Goal: Information Seeking & Learning: Find specific fact

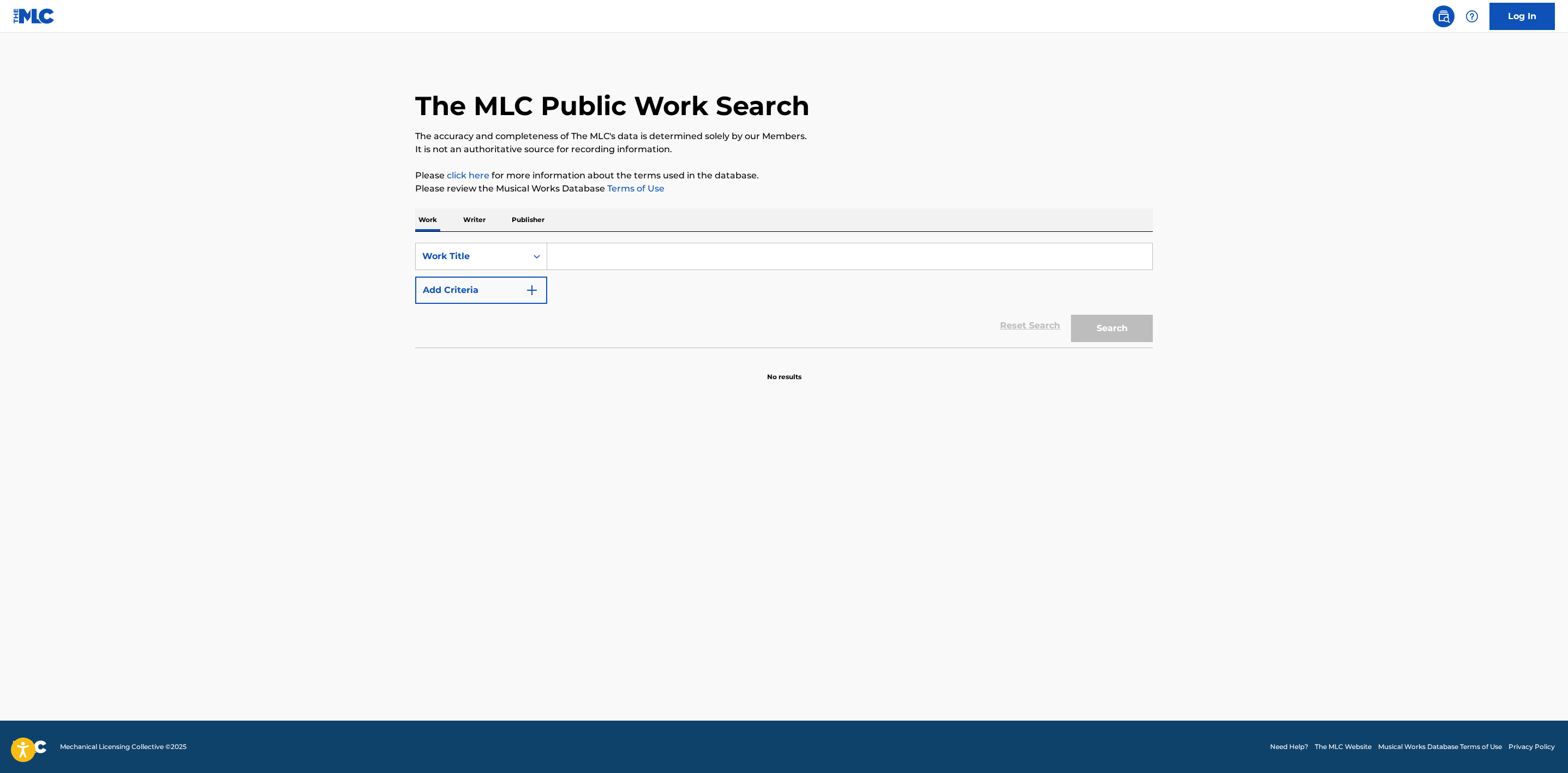
click at [580, 257] on input "Search Form" at bounding box center [849, 257] width 605 height 26
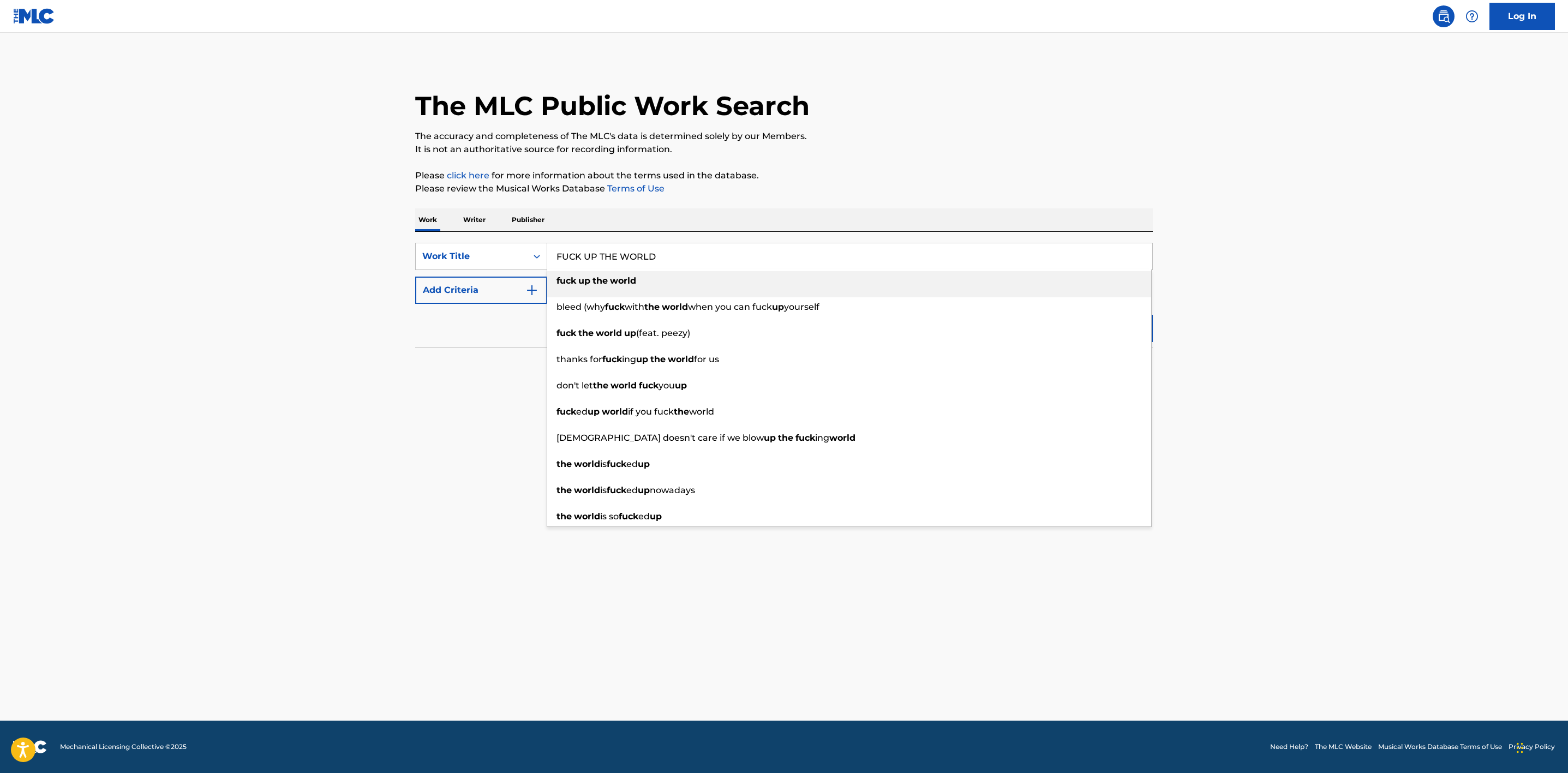
type input "FUCK UP THE WORLD"
click at [395, 414] on main "The MLC Public Work Search The accuracy and completeness of The MLC's data is d…" at bounding box center [784, 376] width 1568 height 688
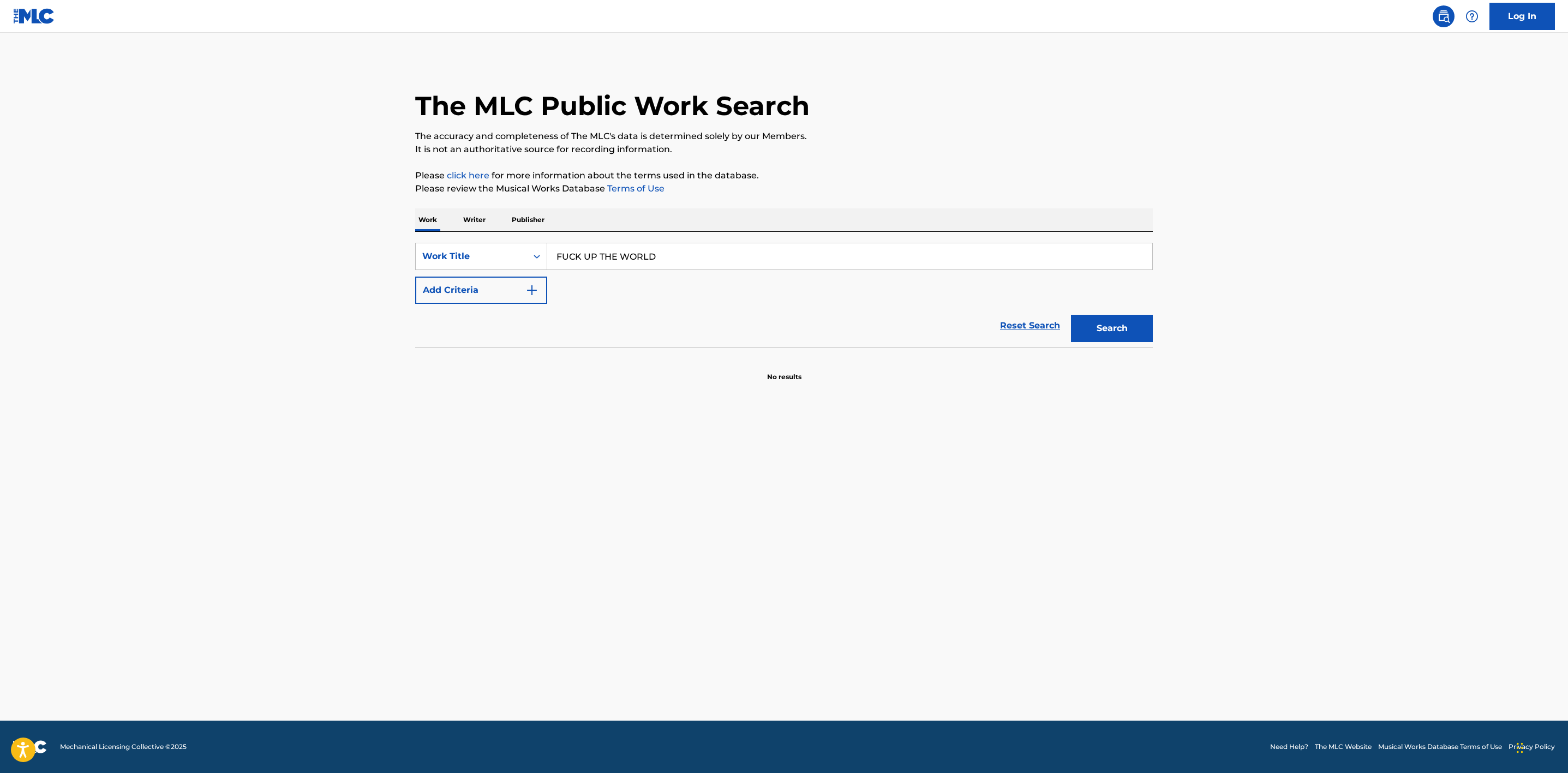
click at [525, 291] on img "Search Form" at bounding box center [532, 290] width 13 height 13
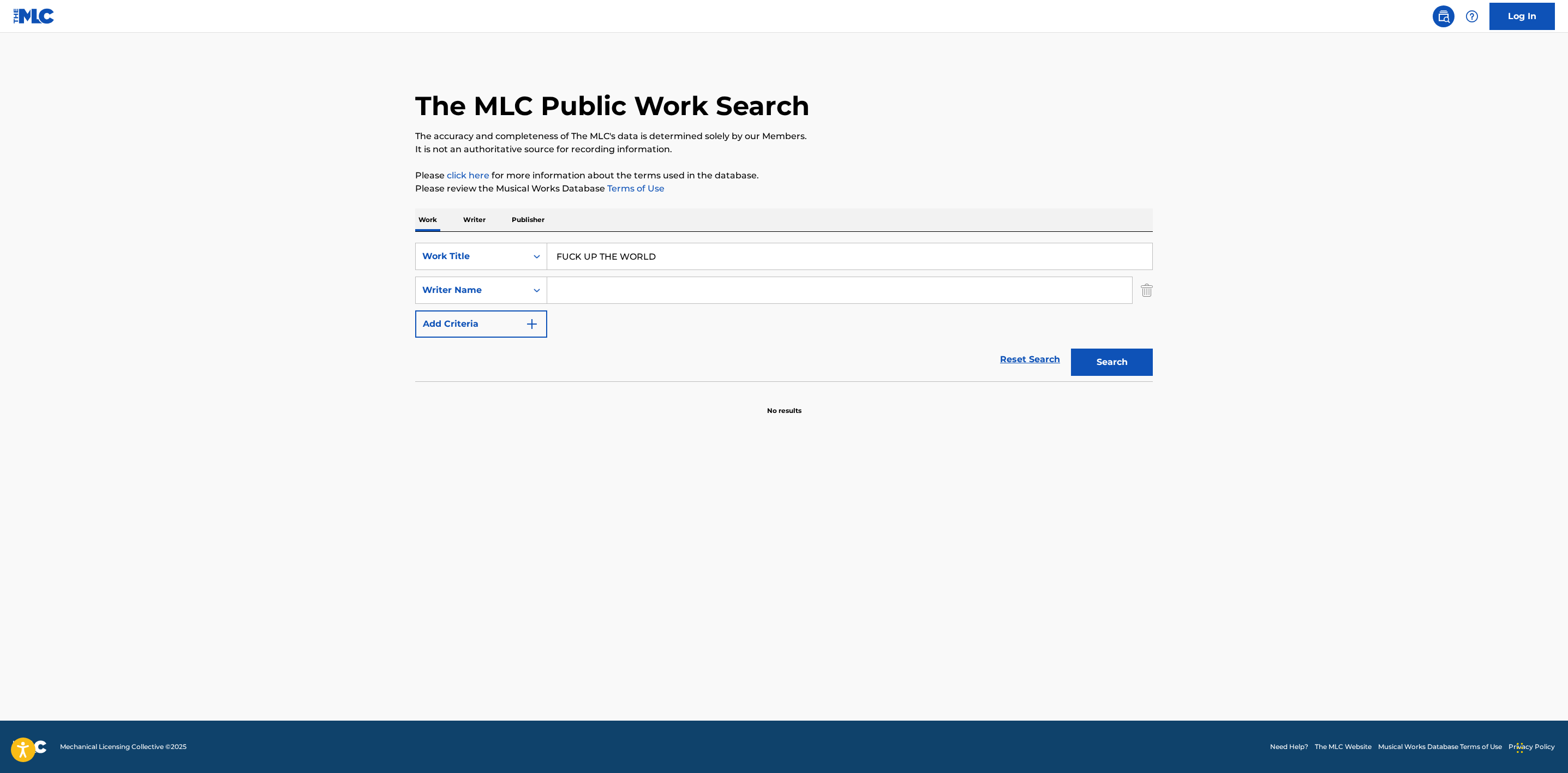
click at [588, 288] on input "Search Form" at bounding box center [840, 290] width 585 height 26
click at [528, 297] on div "Search Form" at bounding box center [537, 290] width 19 height 19
click at [601, 285] on input "Search Form" at bounding box center [840, 290] width 585 height 26
type input "[PERSON_NAME]"
click at [1071, 348] on button "Search" at bounding box center [1112, 362] width 82 height 28
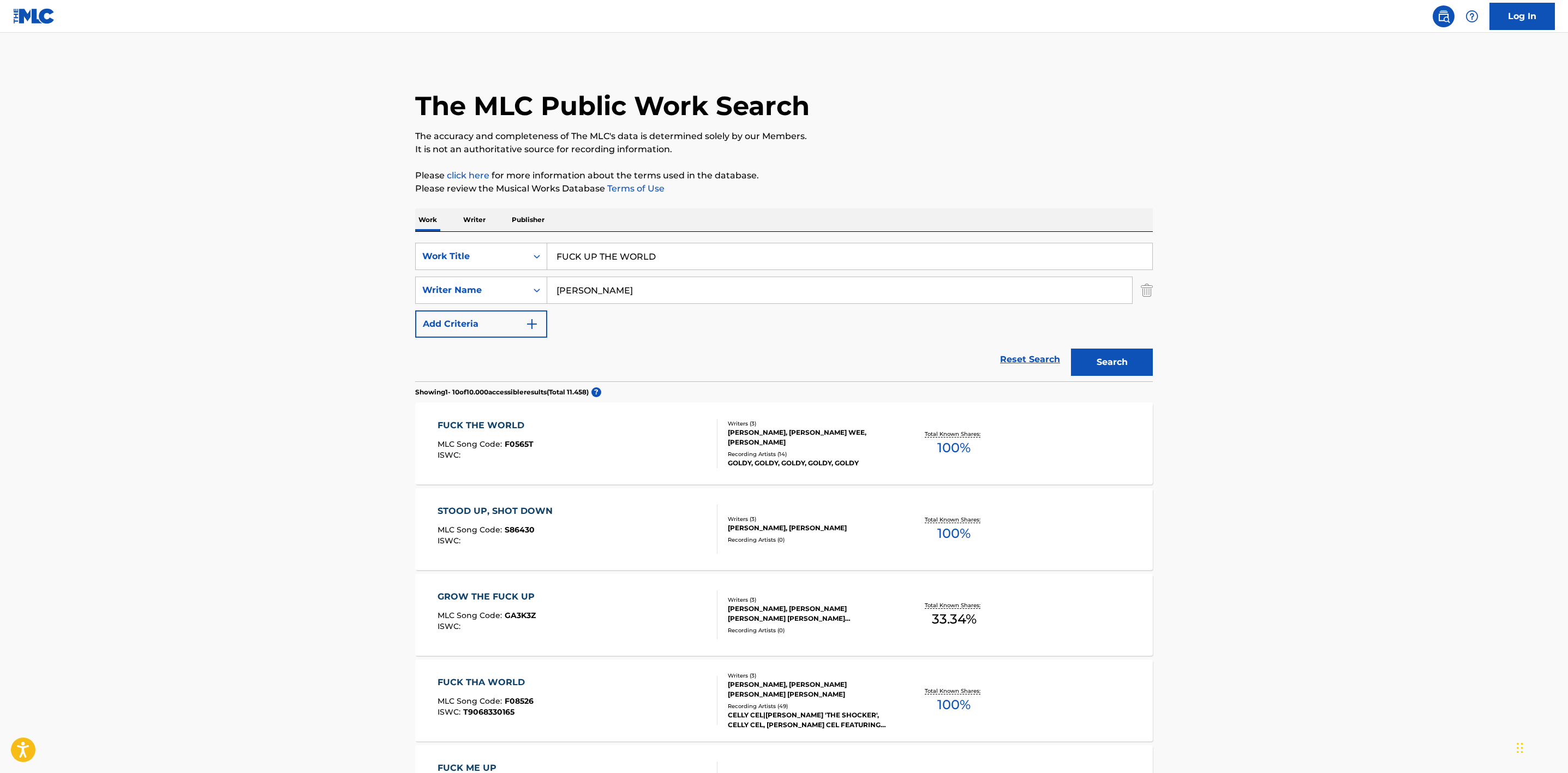
click at [485, 425] on div "FUCK THE WORLD" at bounding box center [486, 425] width 96 height 13
drag, startPoint x: 619, startPoint y: 293, endPoint x: 380, endPoint y: 228, distance: 247.7
click at [395, 231] on main "The MLC Public Work Search The accuracy and completeness of The MLC's data is d…" at bounding box center [784, 675] width 1568 height 1285
type input "MULE"
click at [1071, 348] on button "Search" at bounding box center [1112, 362] width 82 height 28
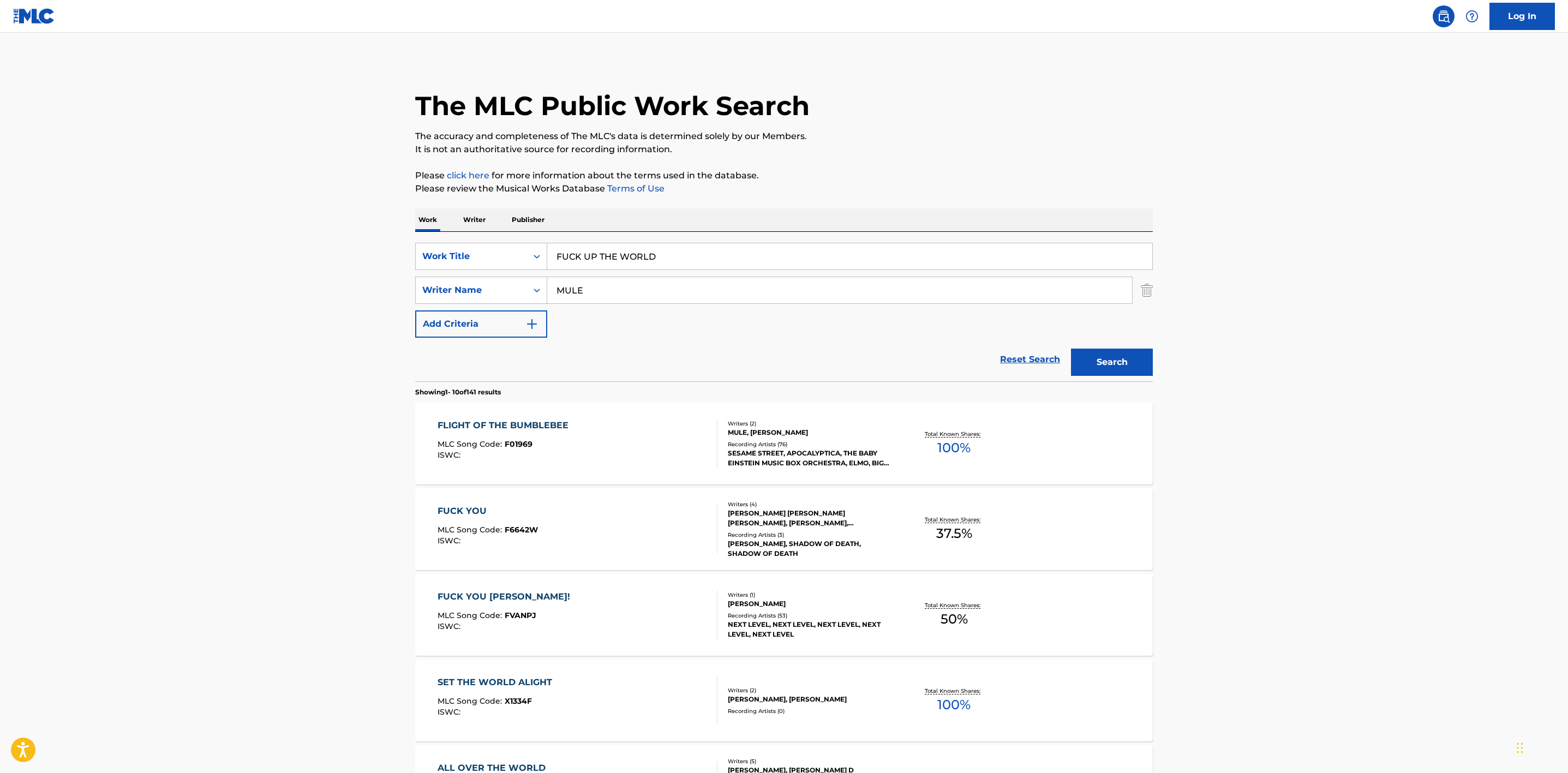
click at [568, 259] on input "FUCK UP THE WORLD" at bounding box center [849, 257] width 605 height 26
type input "FCK UP THE WORLD"
click at [1100, 361] on button "Search" at bounding box center [1112, 362] width 82 height 28
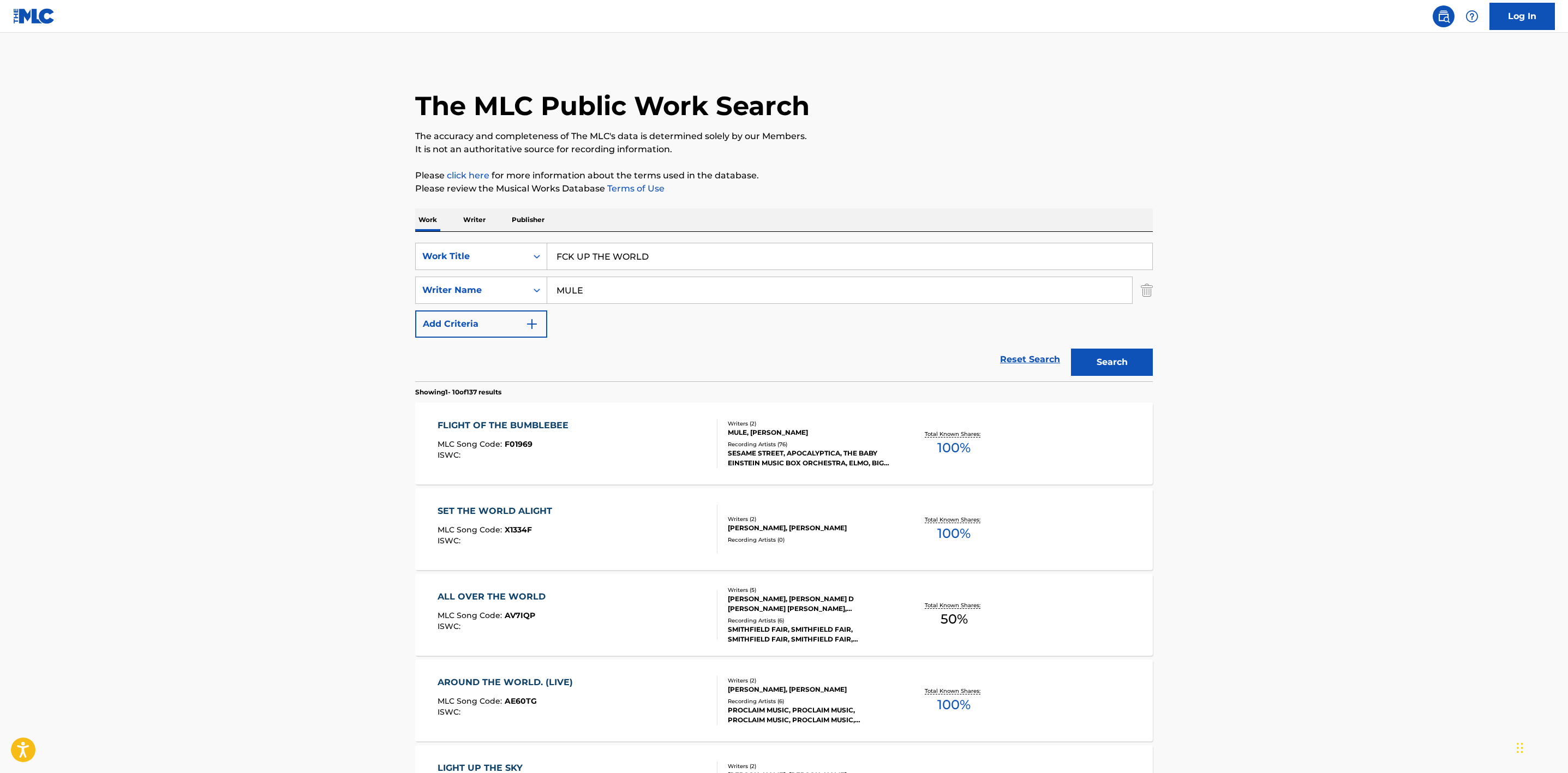
click at [674, 304] on div "SearchWithCriteria7145fe06-d327-4783-bfd8-cb6b7eccf532 Work Title FCK UP THE WO…" at bounding box center [784, 290] width 737 height 95
drag, startPoint x: 694, startPoint y: 300, endPoint x: 495, endPoint y: 288, distance: 199.4
click at [495, 288] on div "SearchWithCriteriaa120269a-13e7-4ab9-a550-fcf1650bf16b Writer Name MULE" at bounding box center [784, 291] width 737 height 28
type input "[PERSON_NAME]"
click at [1071, 348] on button "Search" at bounding box center [1112, 362] width 82 height 28
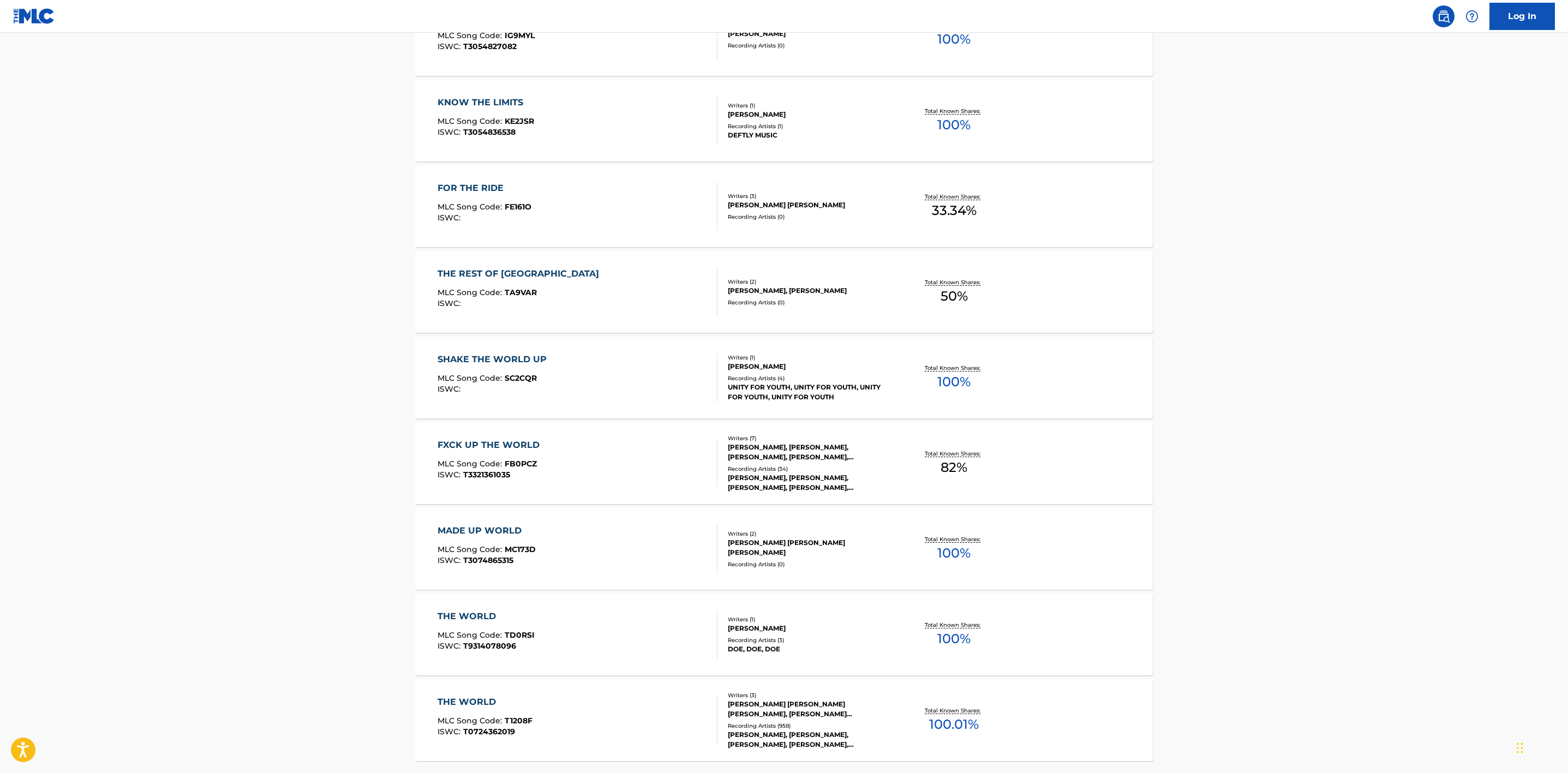
scroll to position [596, 0]
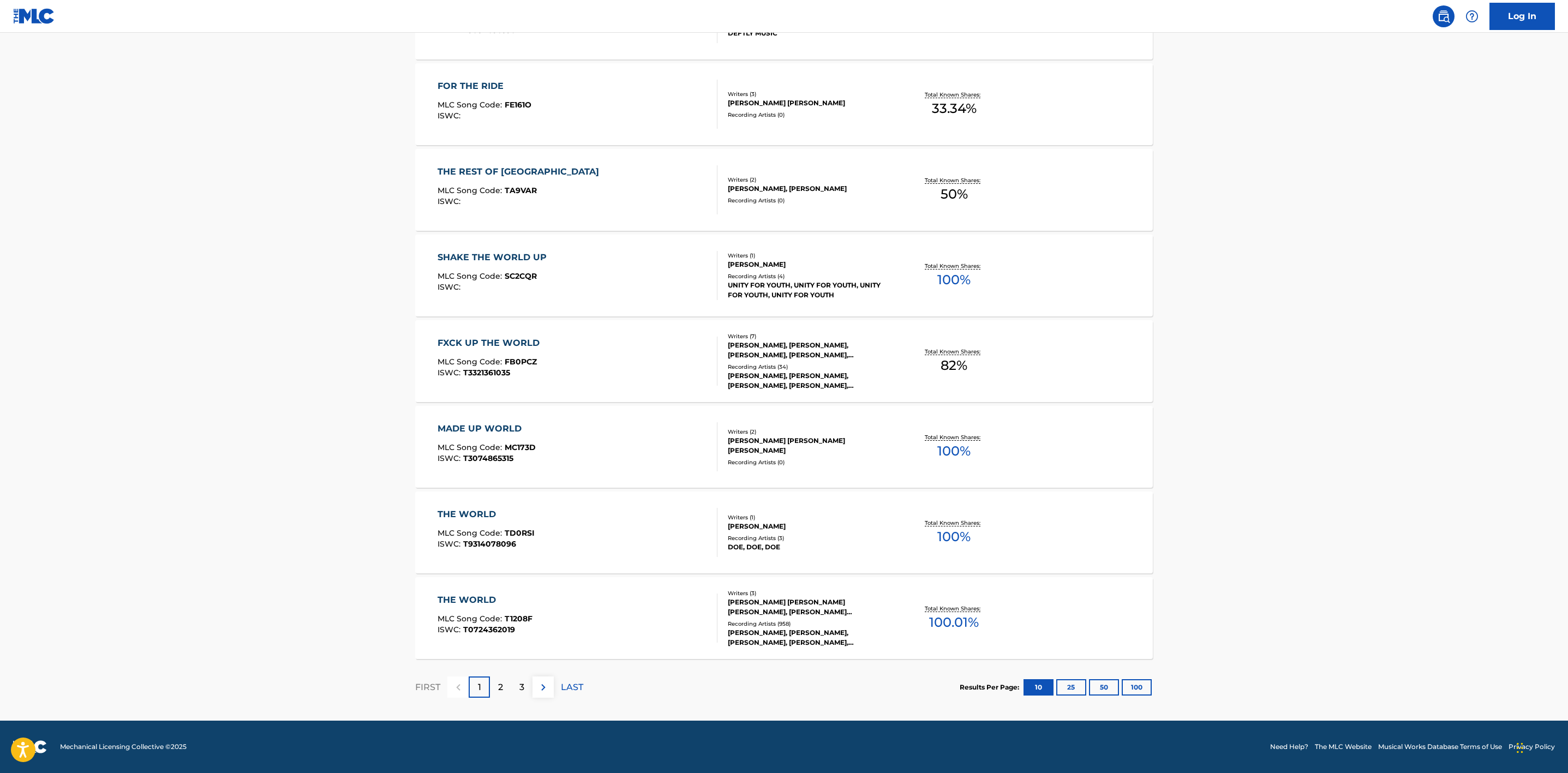
click at [508, 339] on div "FXCK UP THE WORLD" at bounding box center [491, 343] width 107 height 13
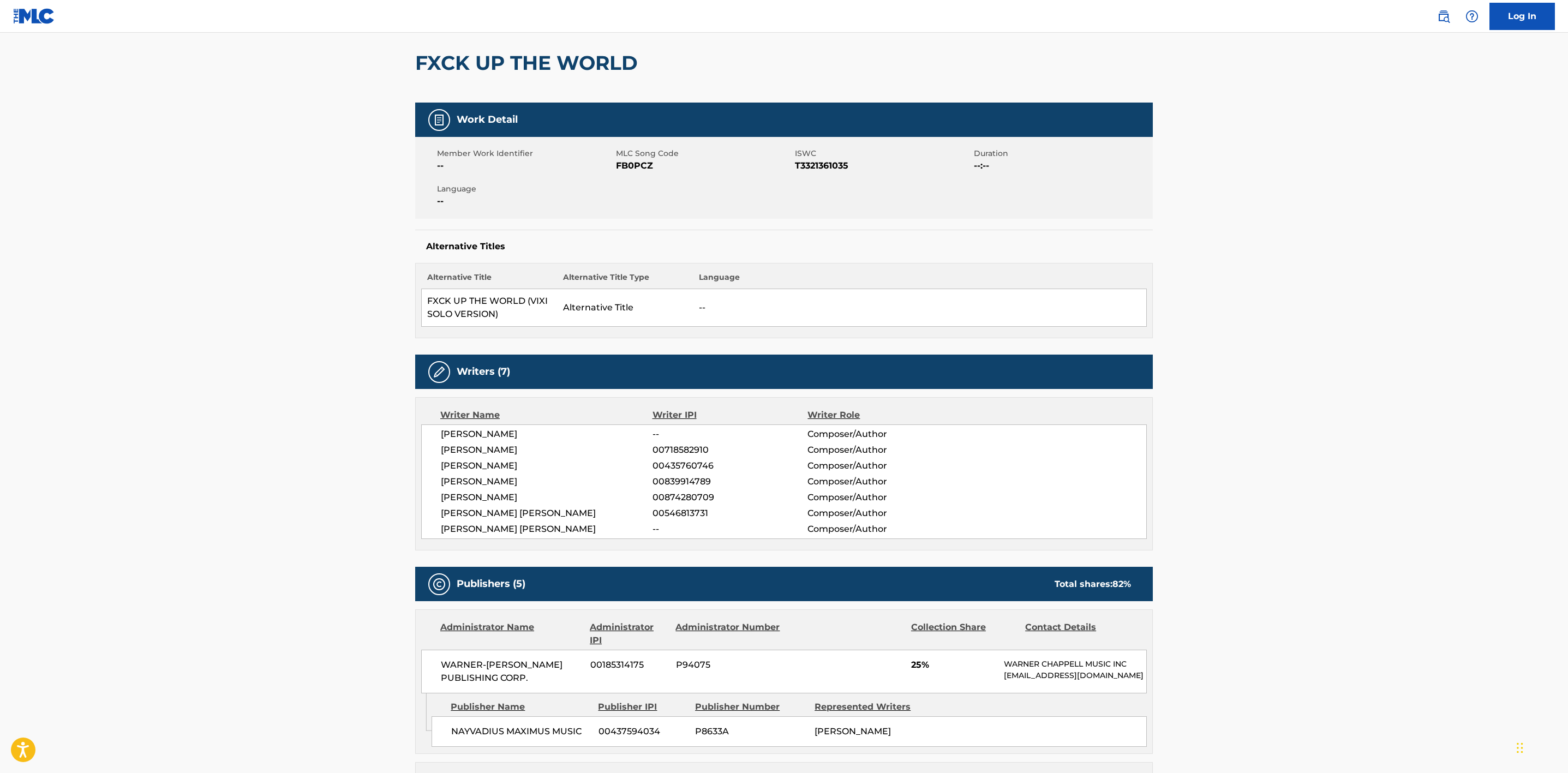
scroll to position [82, 0]
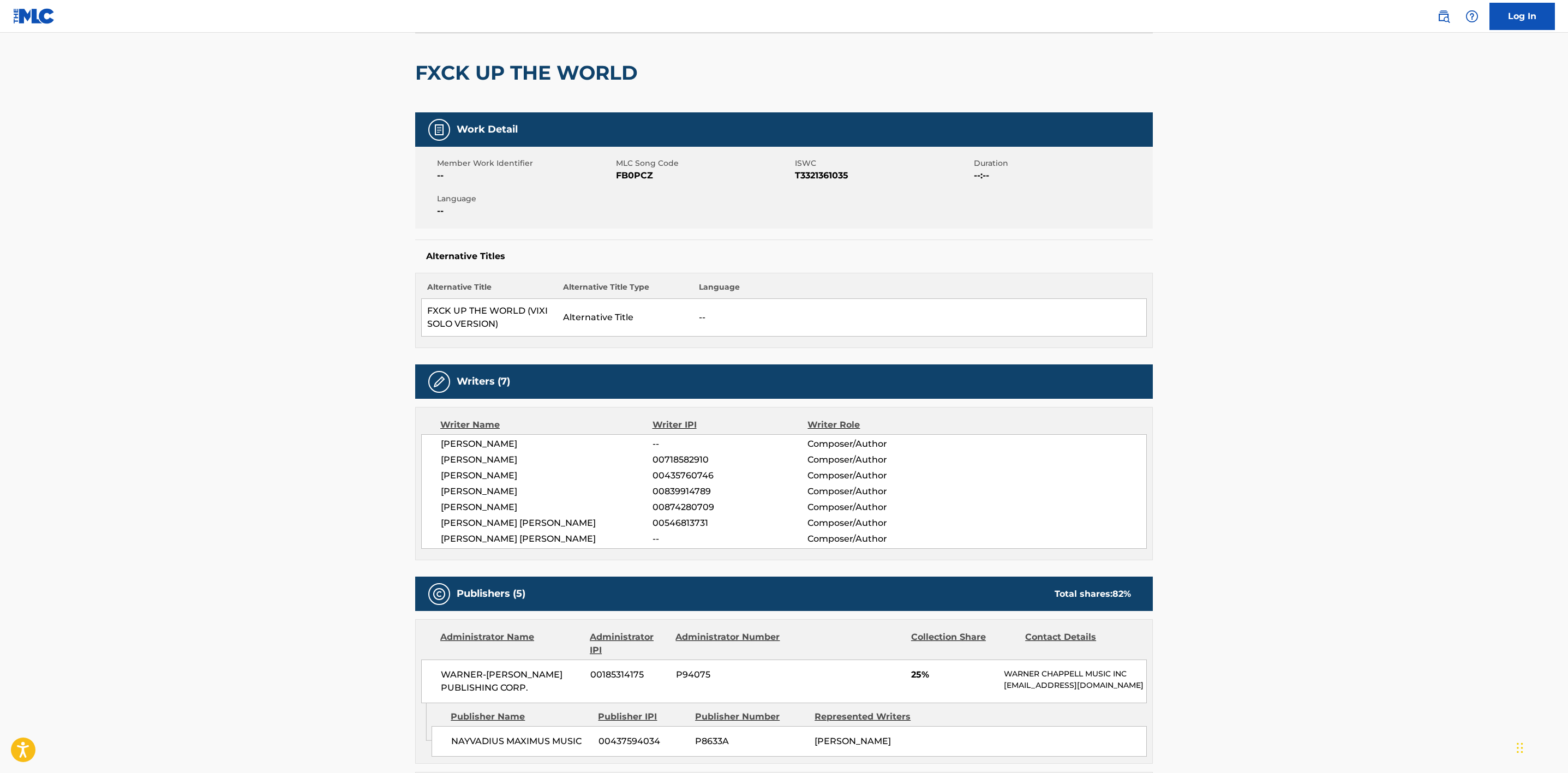
click at [538, 549] on div "[PERSON_NAME] -- Composer/Author [PERSON_NAME] 00718582910 Composer/Author [PER…" at bounding box center [784, 491] width 726 height 114
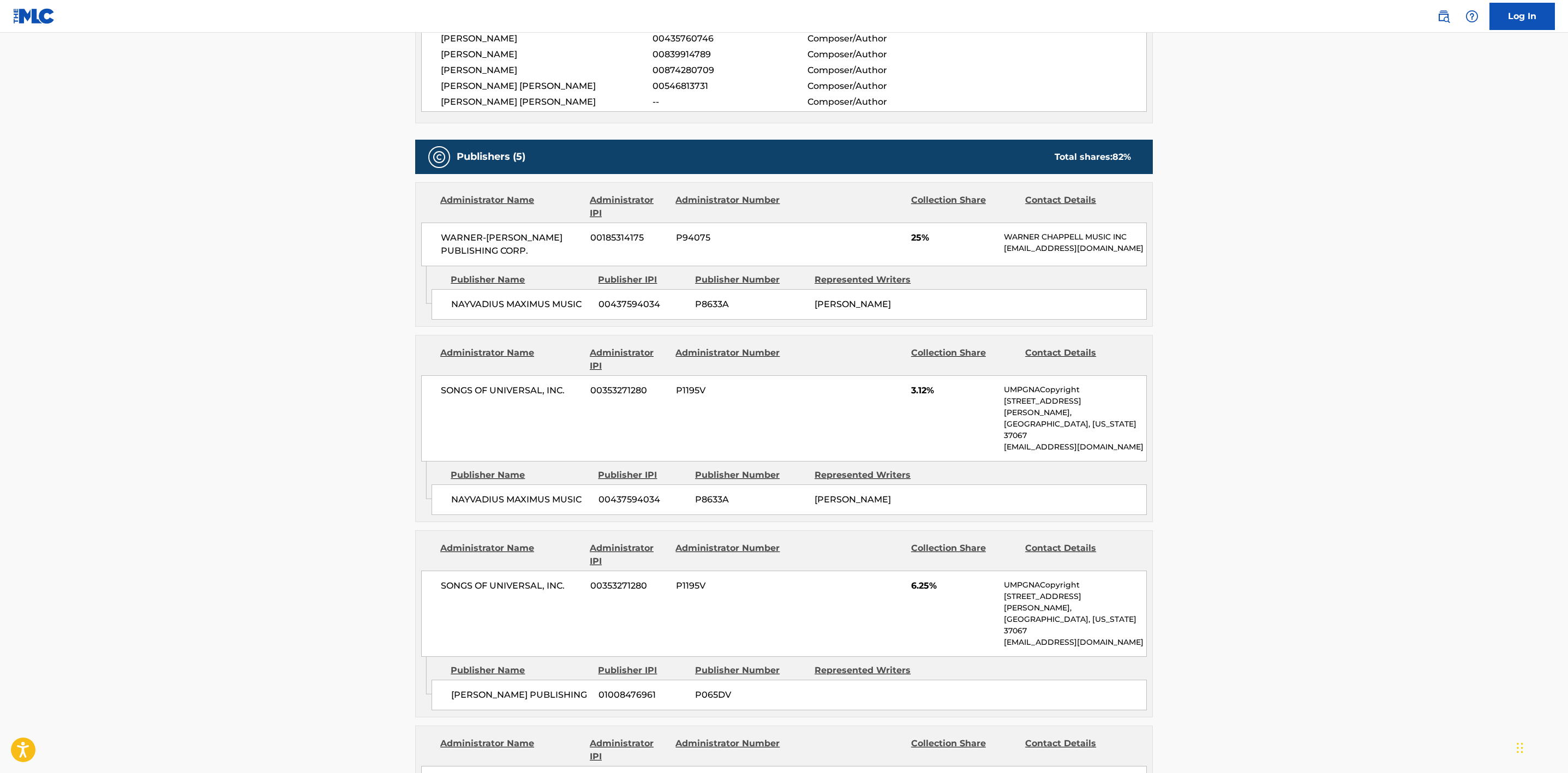
scroll to position [491, 0]
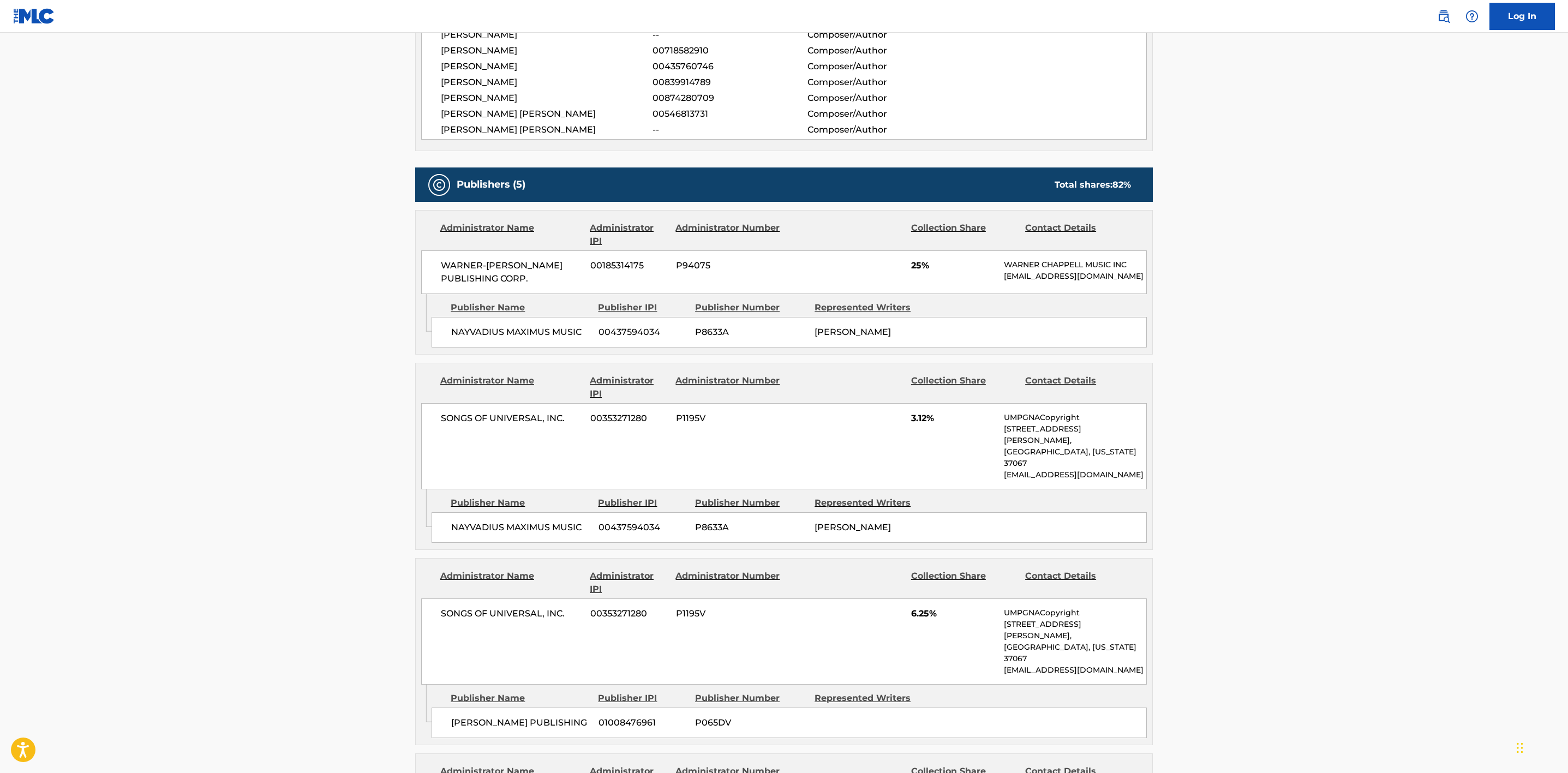
drag, startPoint x: 493, startPoint y: 277, endPoint x: 1080, endPoint y: 326, distance: 589.0
click at [1080, 326] on div "Administrator Name Administrator IPI Administrator Number Collection Share Cont…" at bounding box center [784, 283] width 737 height 145
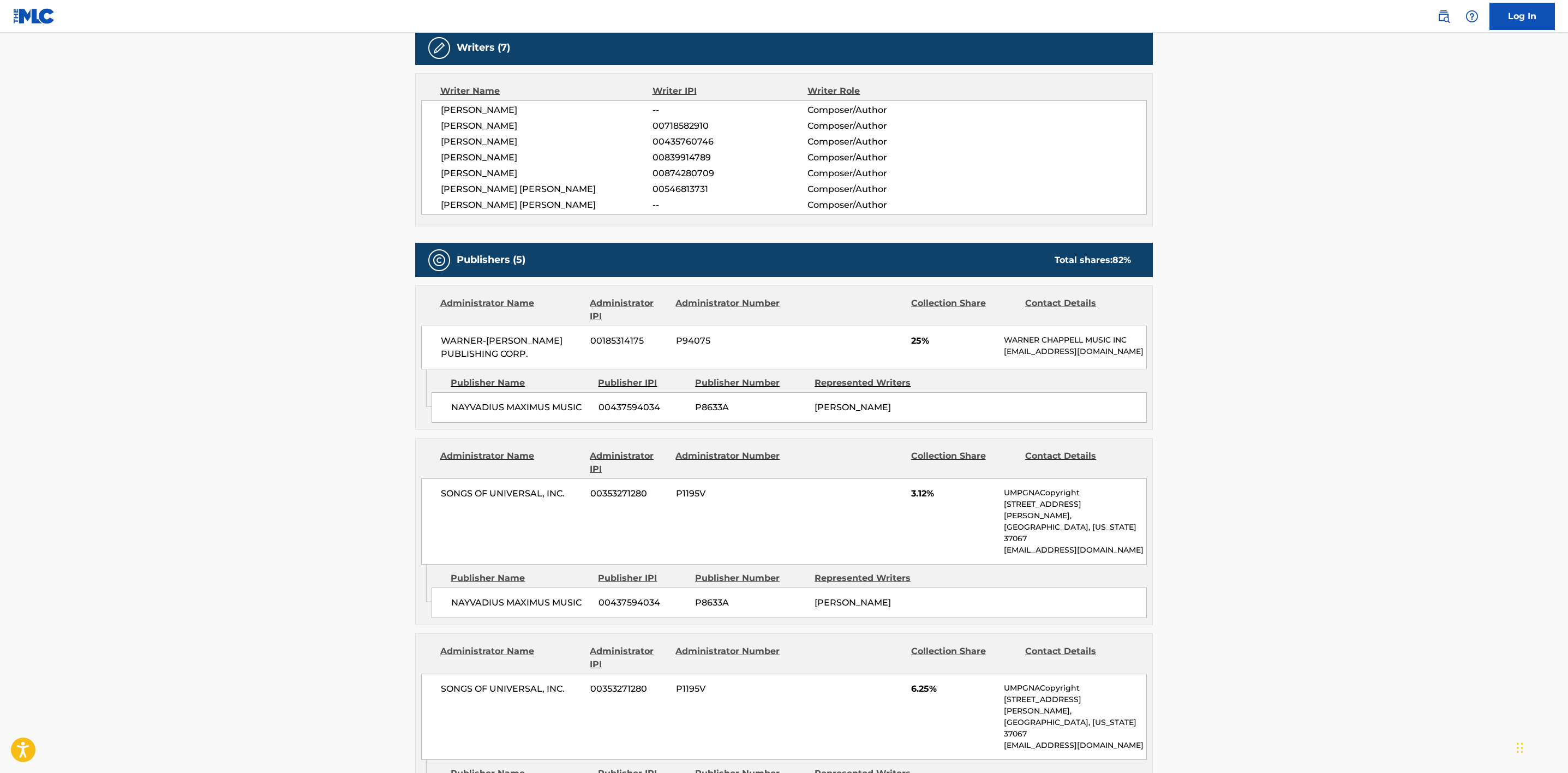
scroll to position [572, 0]
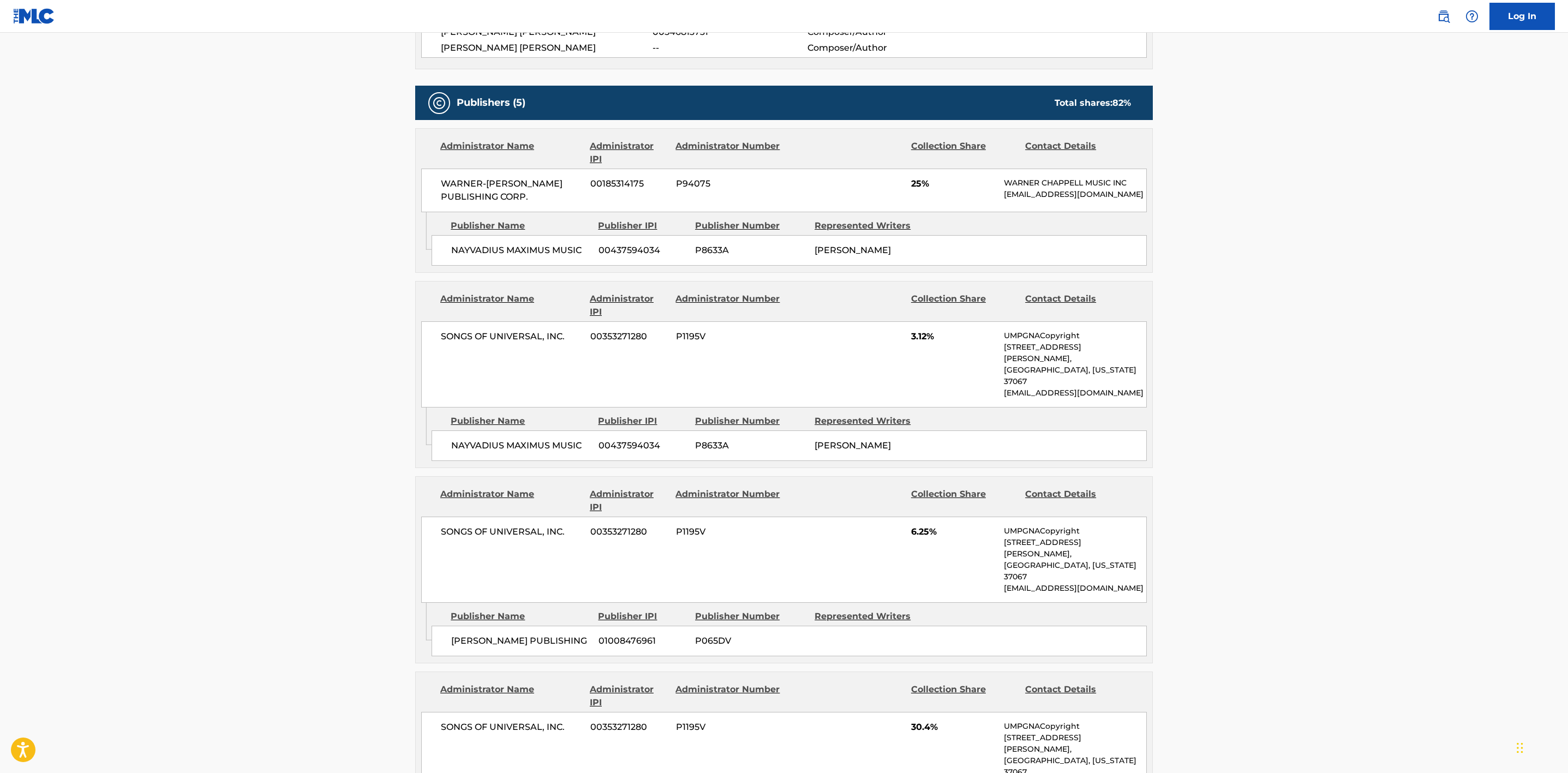
click at [1210, 410] on main "< Back to public search results Copy work link FXCK UP THE WORLD Work Detail Me…" at bounding box center [784, 438] width 1568 height 1955
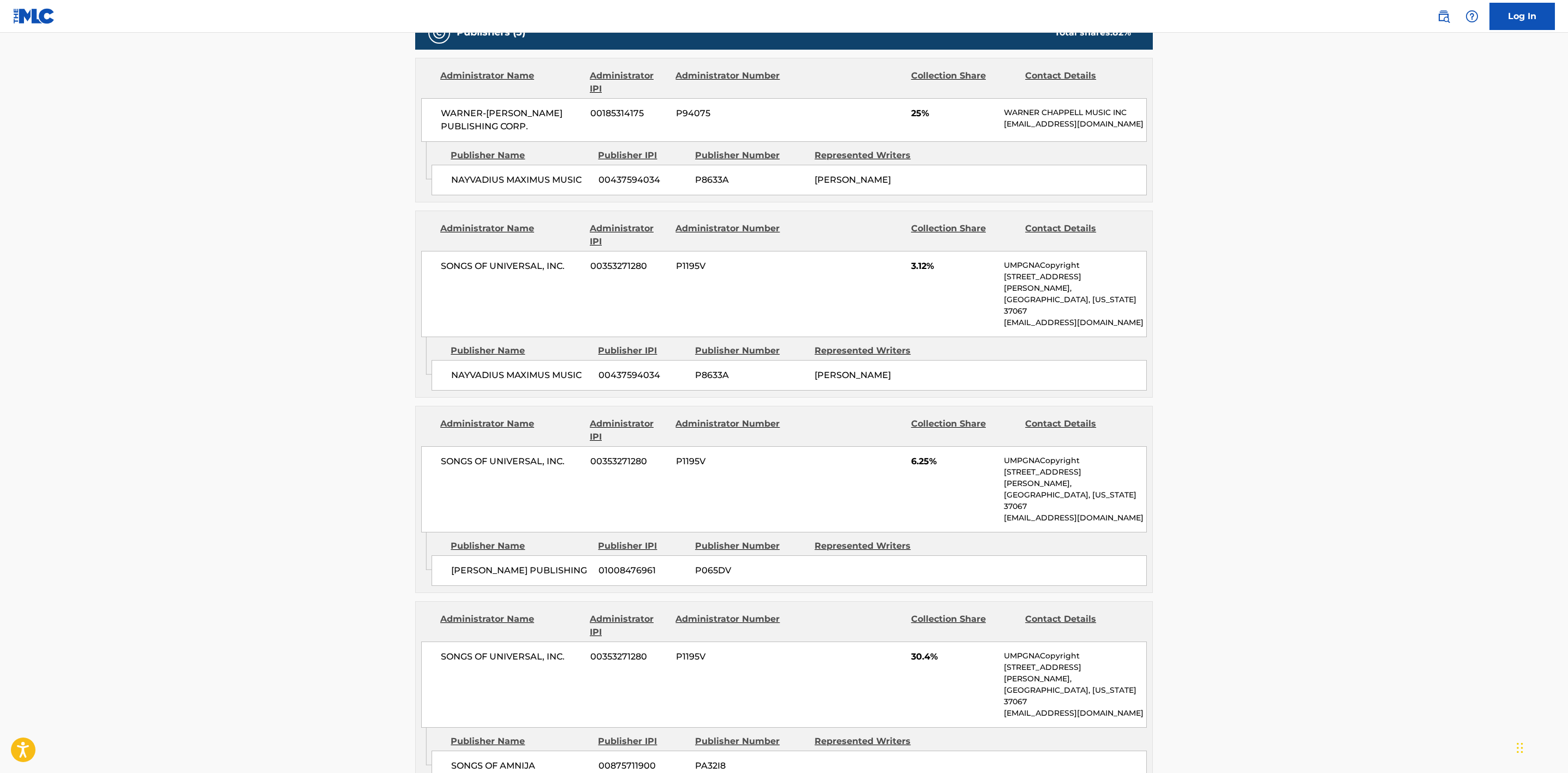
scroll to position [736, 0]
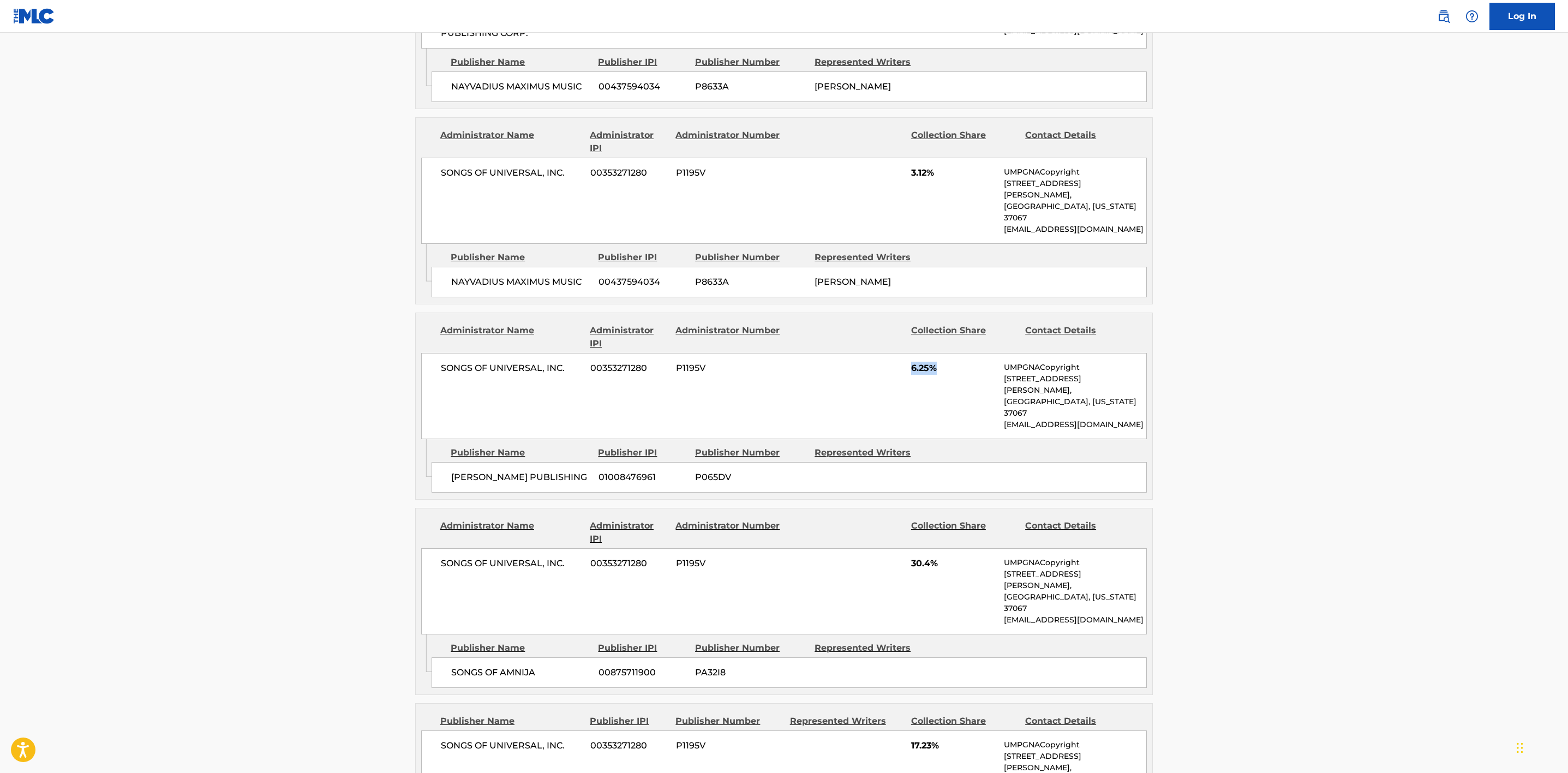
drag, startPoint x: 955, startPoint y: 391, endPoint x: 858, endPoint y: 385, distance: 97.2
click at [858, 385] on div "SONGS OF UNIVERSAL, INC. 00353271280 P1195V 6.25% UMPGNACopyright [STREET_ADDRE…" at bounding box center [784, 396] width 726 height 86
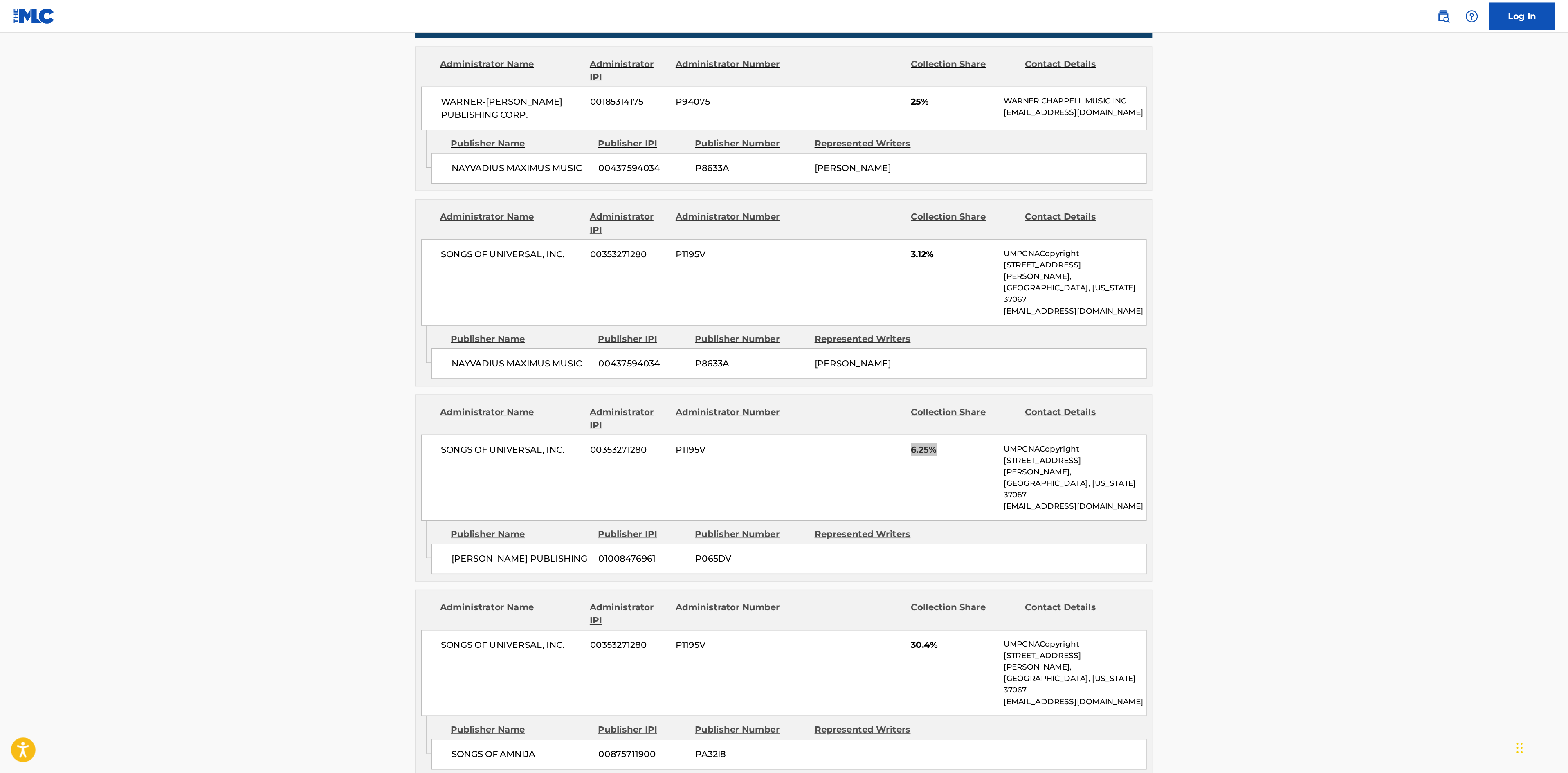
scroll to position [429, 0]
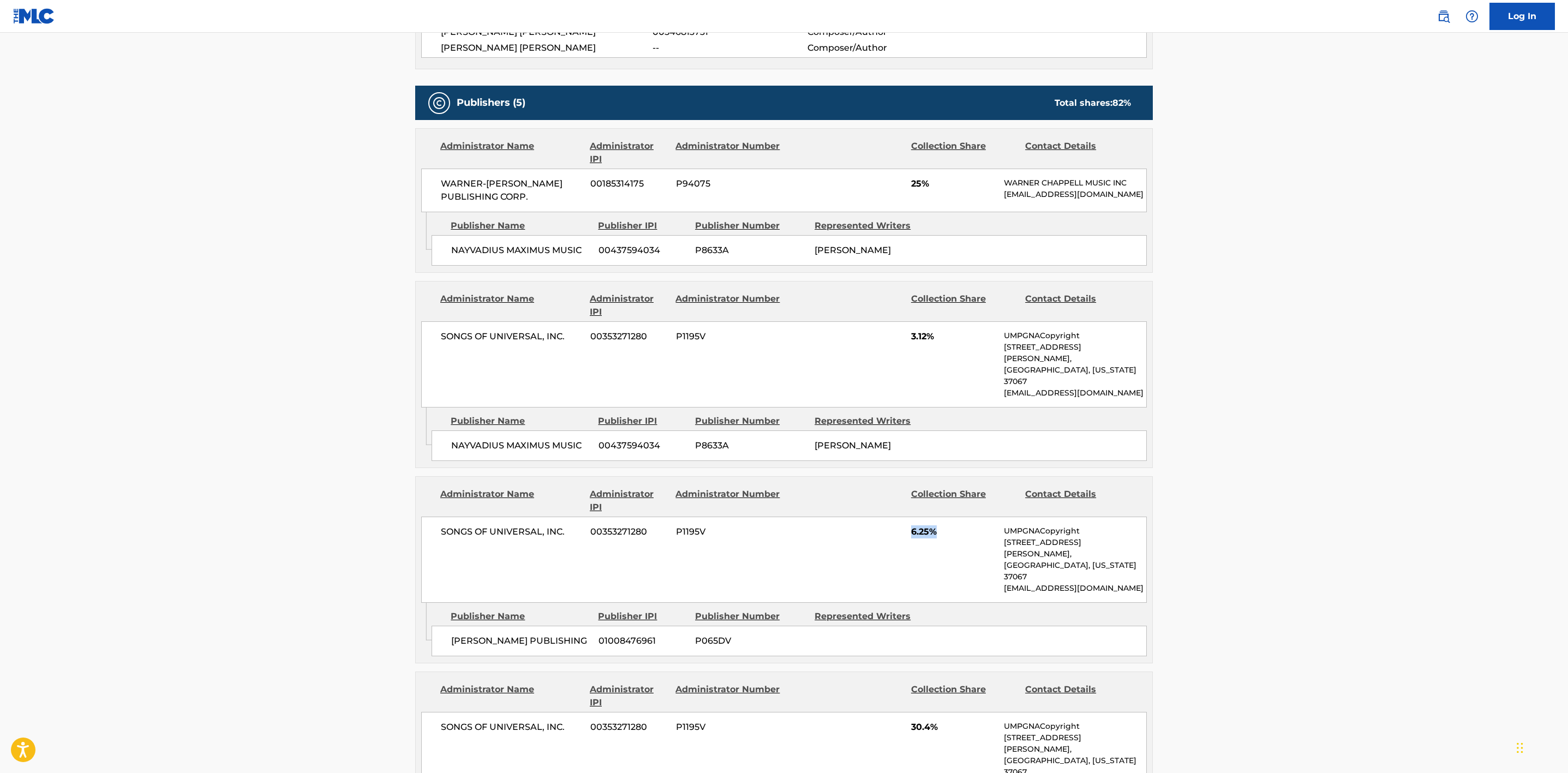
click at [1266, 367] on main "< Back to public search results Copy work link FXCK UP THE WORLD Work Detail Me…" at bounding box center [784, 438] width 1568 height 1955
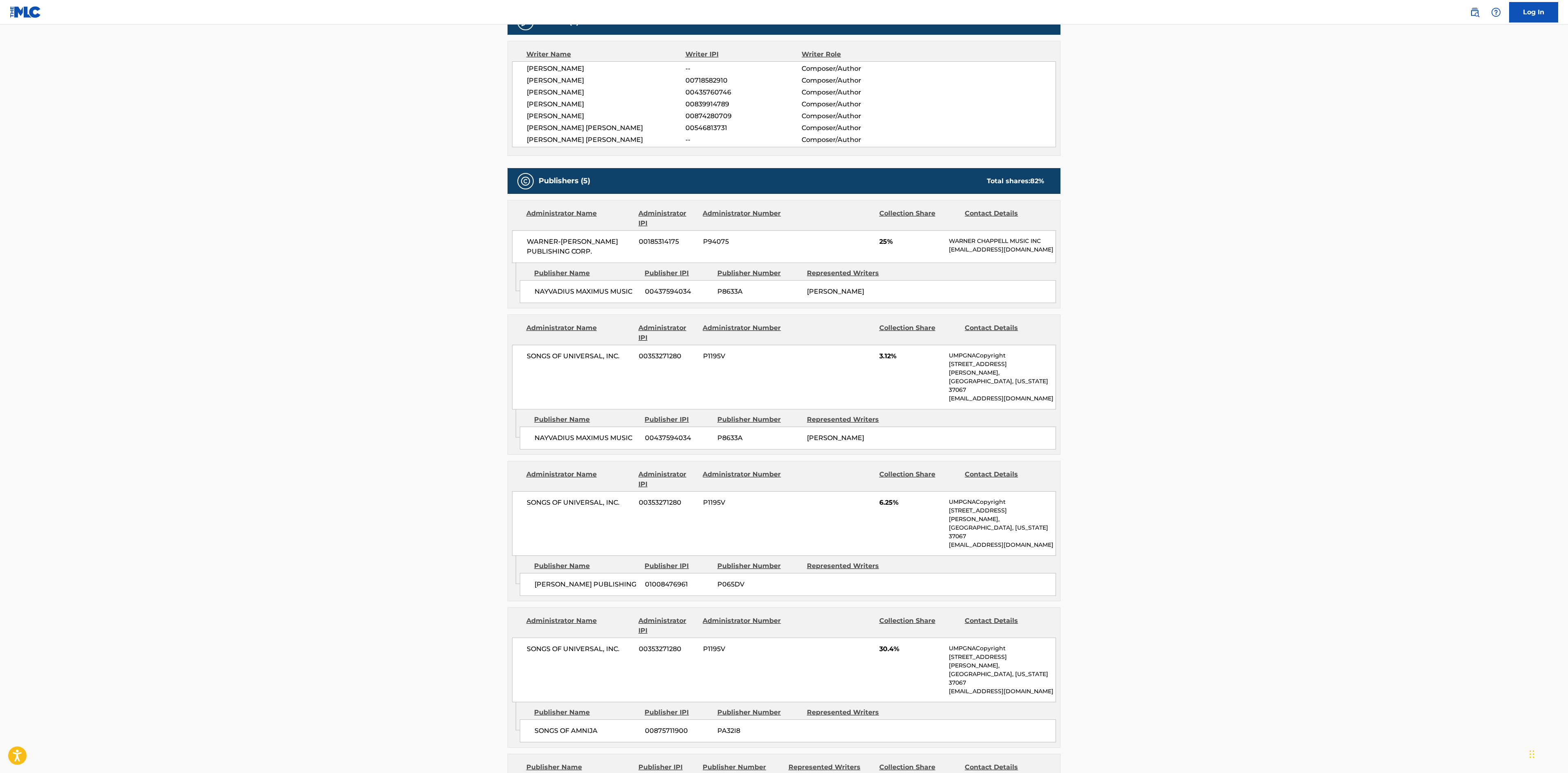
scroll to position [327, 0]
